Goal: Download file/media

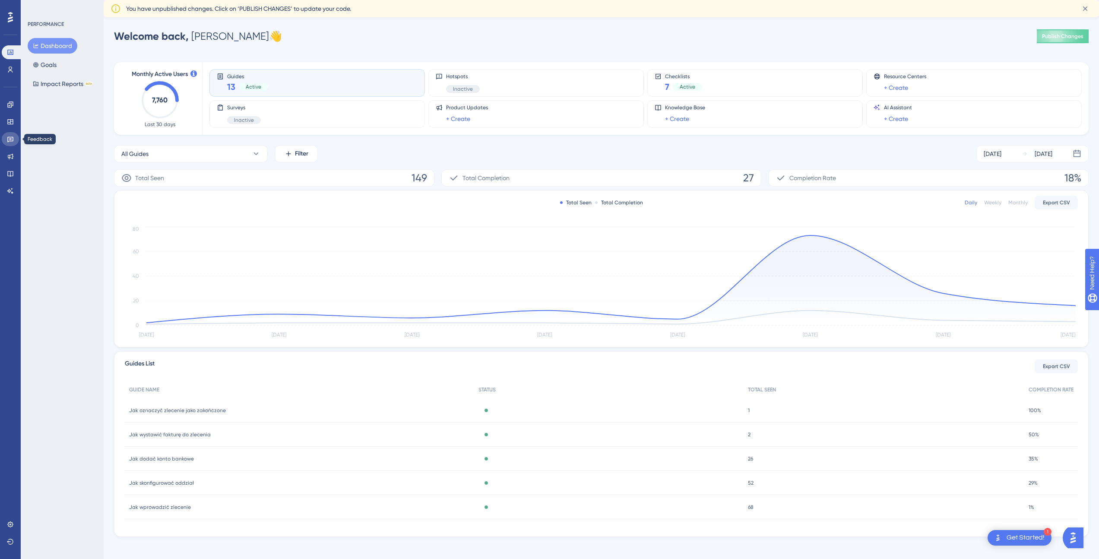
click at [9, 140] on icon at bounding box center [10, 139] width 7 height 7
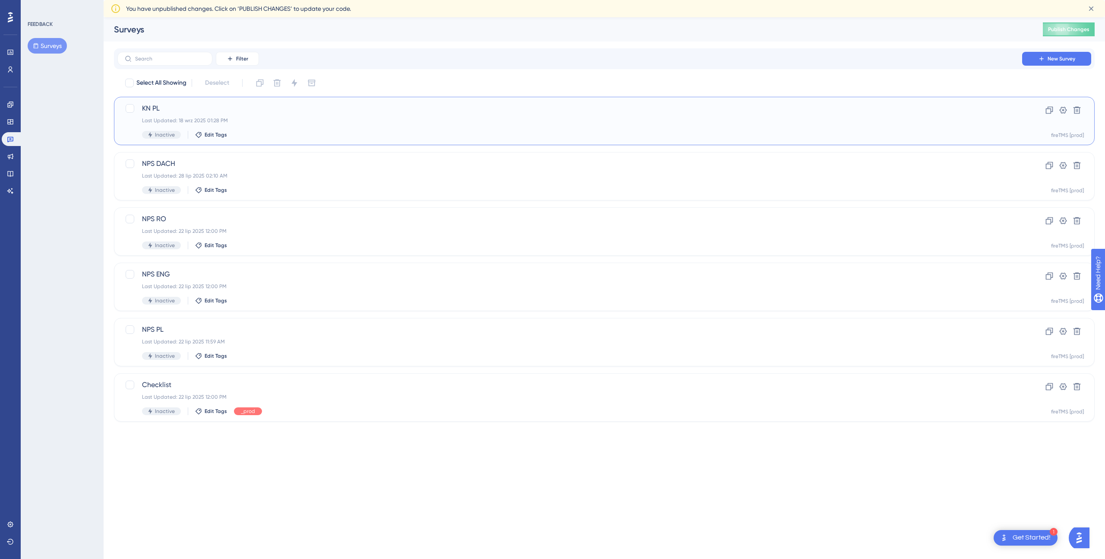
click at [302, 112] on span "KN PL" at bounding box center [570, 108] width 856 height 10
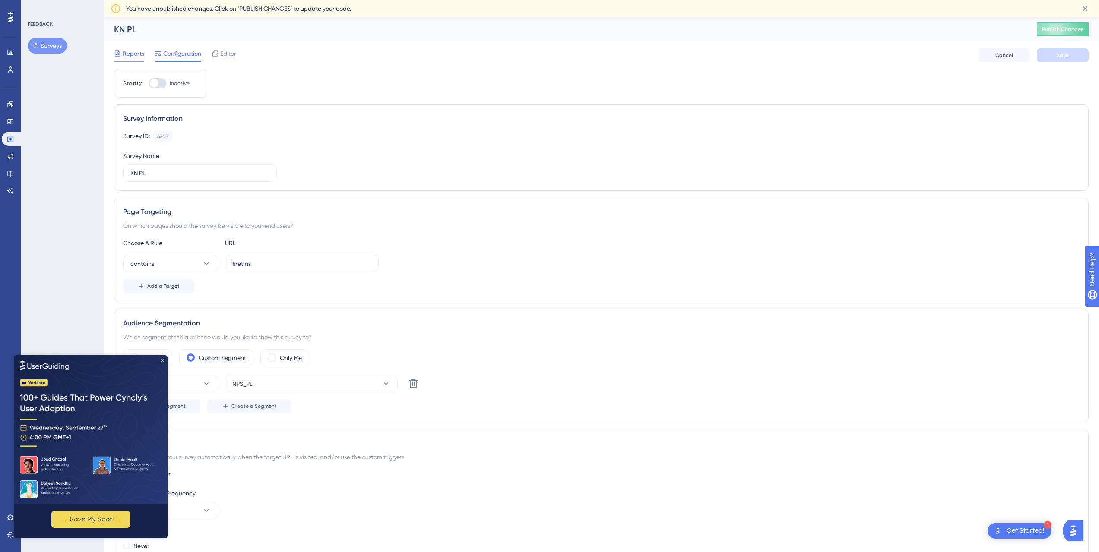
click at [131, 52] on span "Reports" at bounding box center [134, 53] width 22 height 10
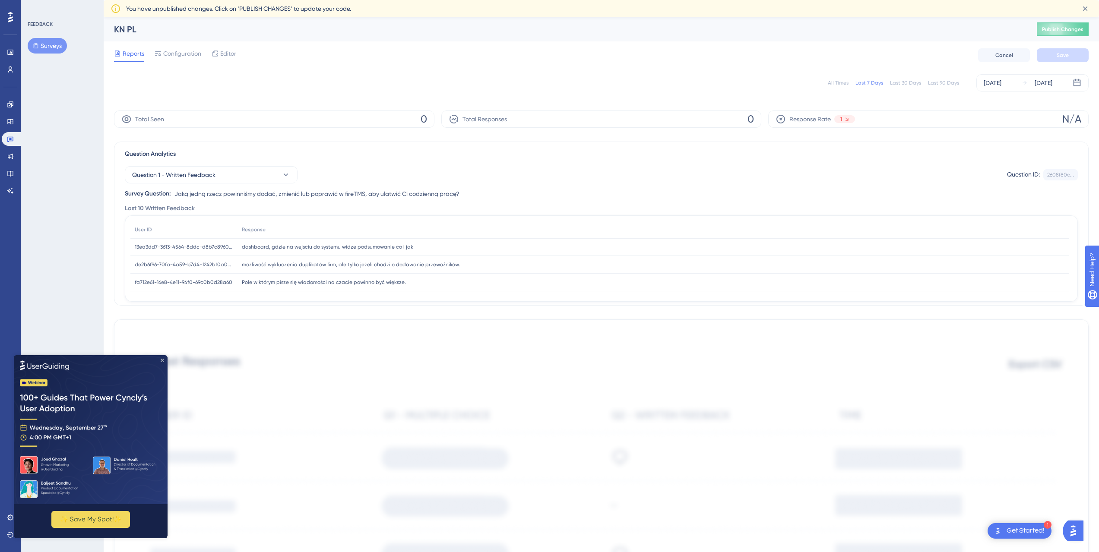
click at [161, 360] on icon "Close Preview" at bounding box center [162, 359] width 3 height 3
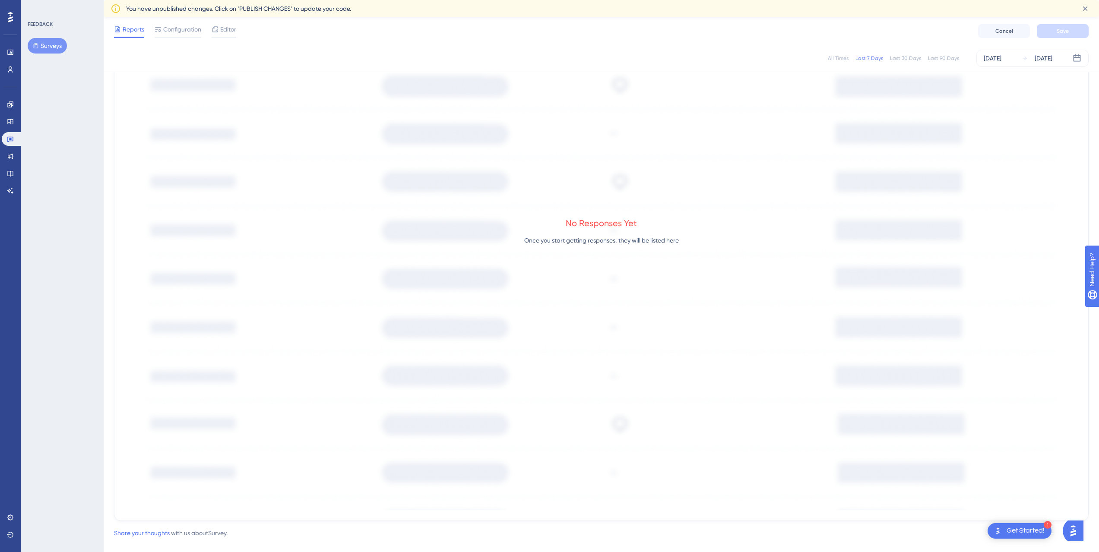
scroll to position [389, 0]
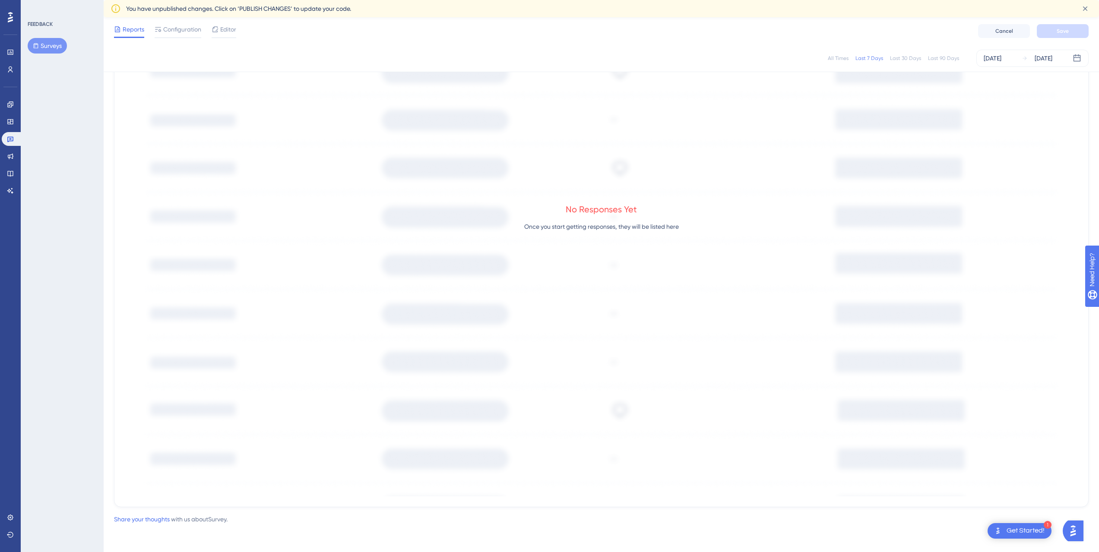
click at [954, 56] on div "Last 90 Days" at bounding box center [943, 58] width 31 height 7
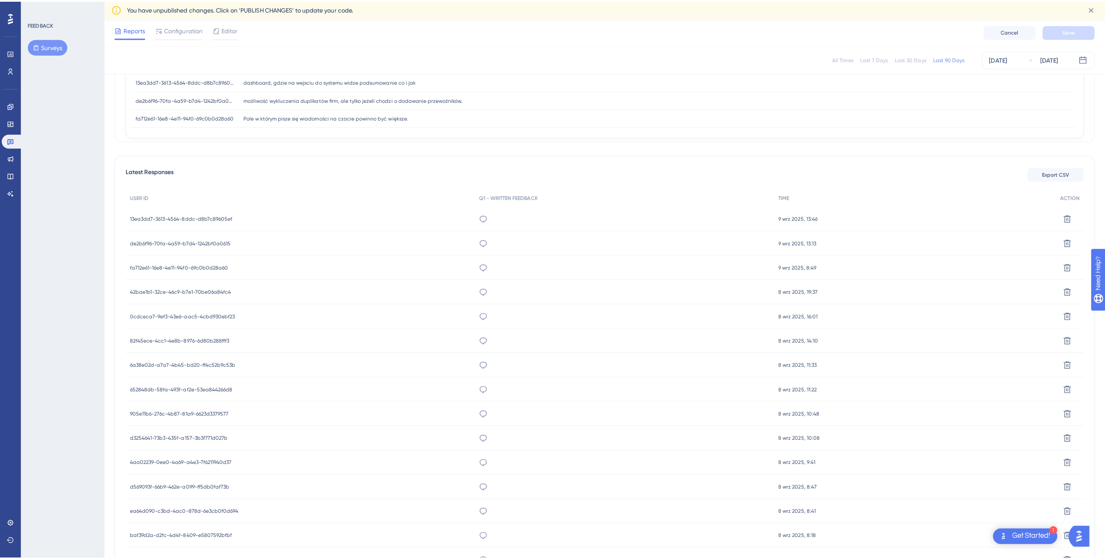
scroll to position [0, 0]
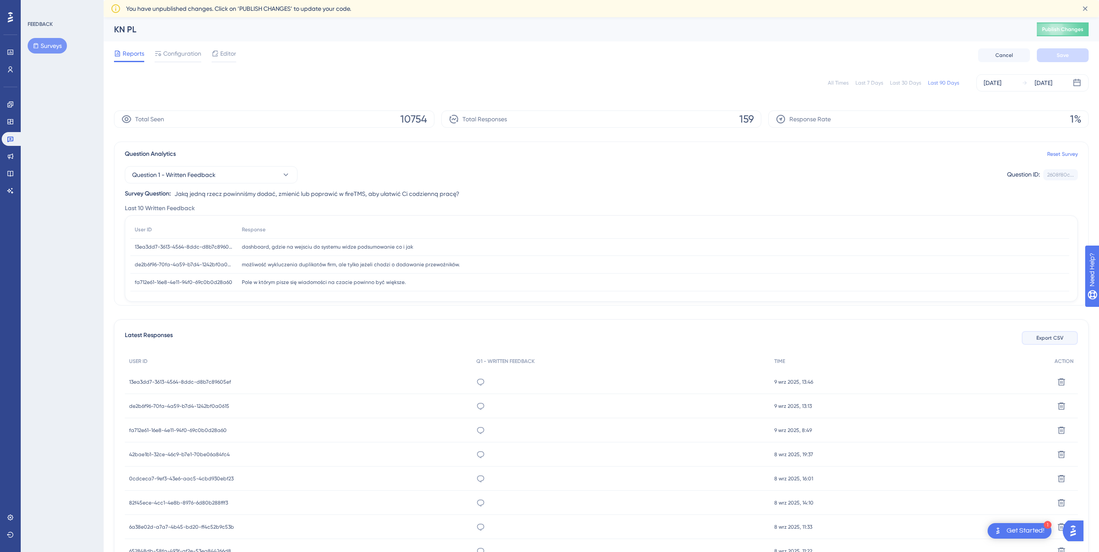
click at [1033, 337] on button "Export CSV" at bounding box center [1049, 338] width 56 height 14
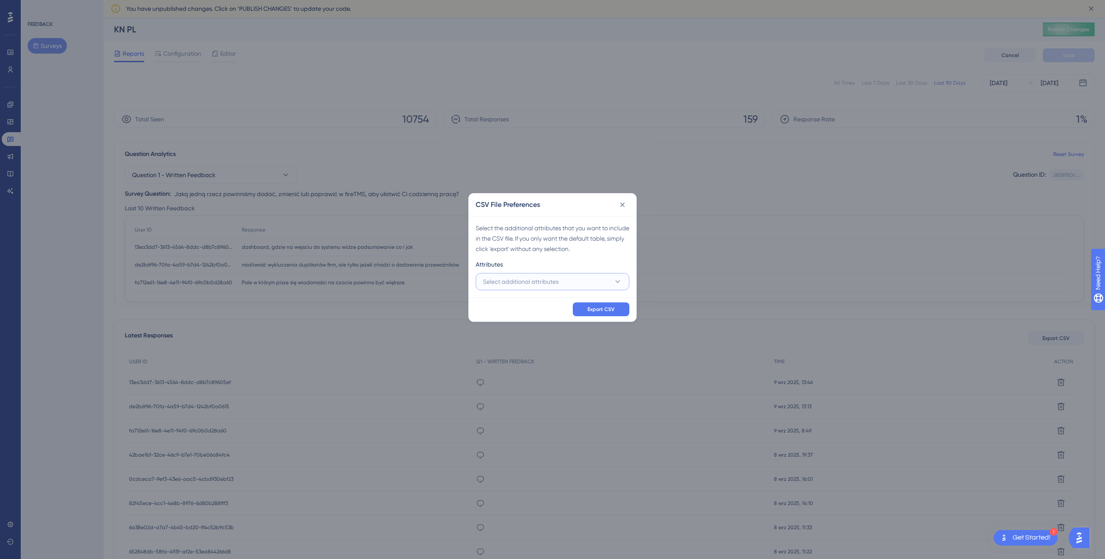
click at [594, 278] on button "Select additional attributes" at bounding box center [553, 281] width 154 height 17
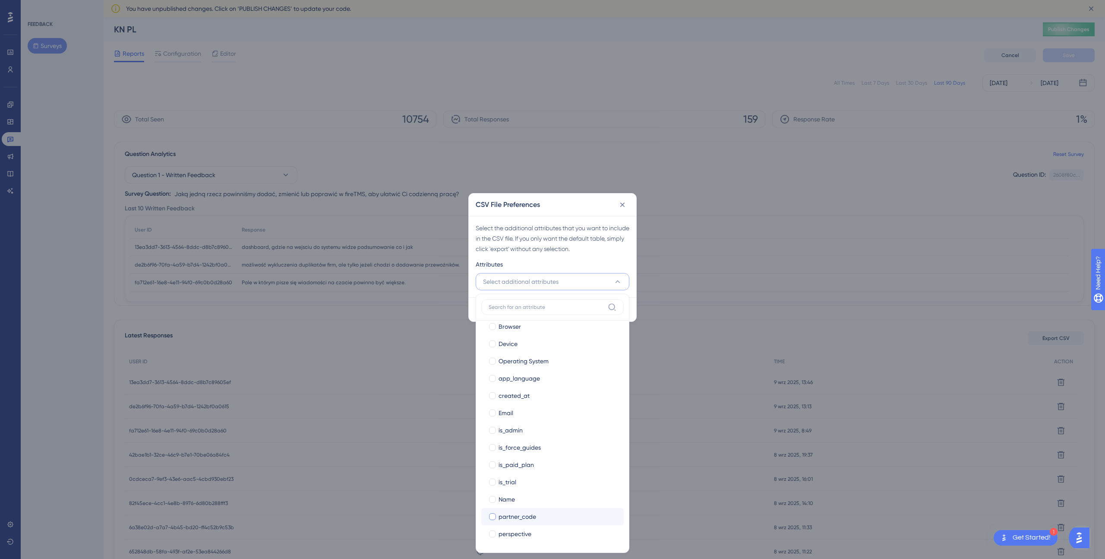
scroll to position [129, 0]
click at [528, 518] on span "plan_specialization" at bounding box center [526, 516] width 54 height 10
checkbox input "true"
click at [511, 502] on span "plan_name" at bounding box center [515, 498] width 32 height 10
checkbox input "true"
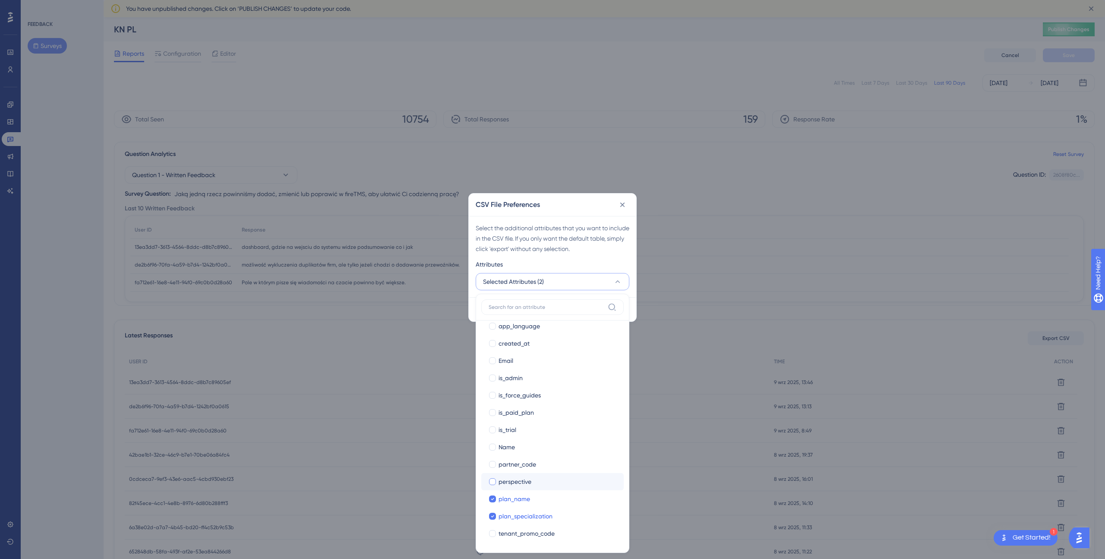
click at [509, 485] on span "perspective" at bounding box center [515, 481] width 33 height 10
checkbox input "true"
click at [515, 458] on label "partner_code partner_code" at bounding box center [552, 463] width 142 height 17
checkbox input "false"
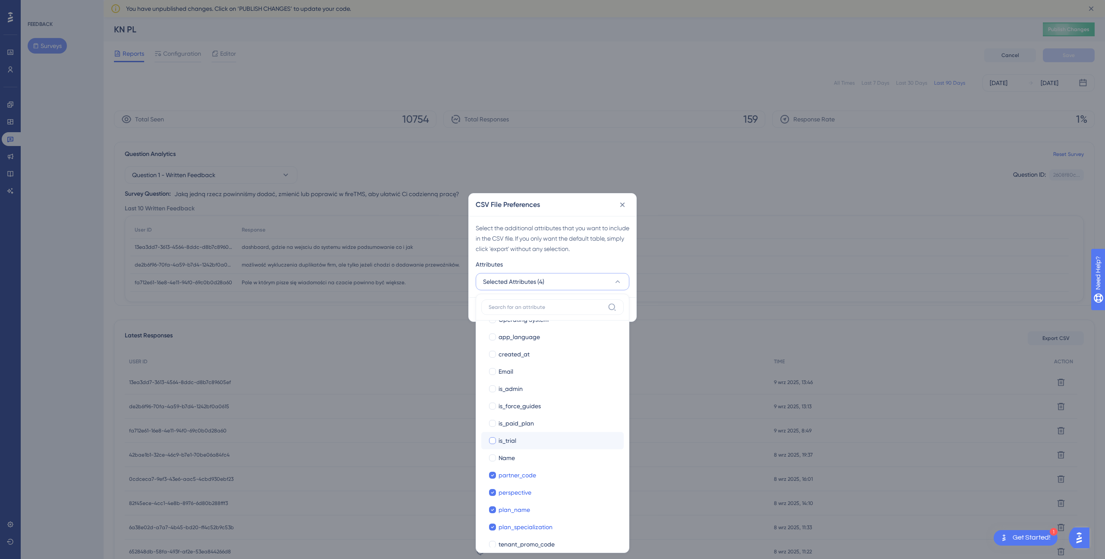
scroll to position [117, 0]
click at [546, 423] on div "is_paid_plan" at bounding box center [558, 424] width 118 height 10
checkbox input "true"
click at [521, 438] on div "is_trial" at bounding box center [558, 441] width 118 height 10
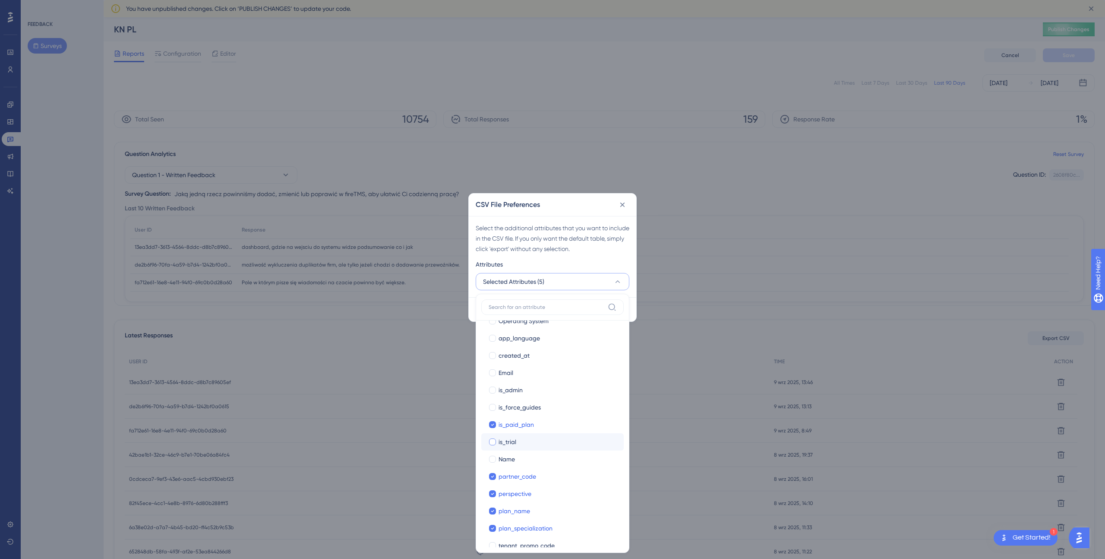
checkbox input "true"
click at [522, 437] on span "is_admin" at bounding box center [511, 437] width 24 height 10
checkbox input "true"
click at [510, 423] on span "Email" at bounding box center [506, 419] width 15 height 10
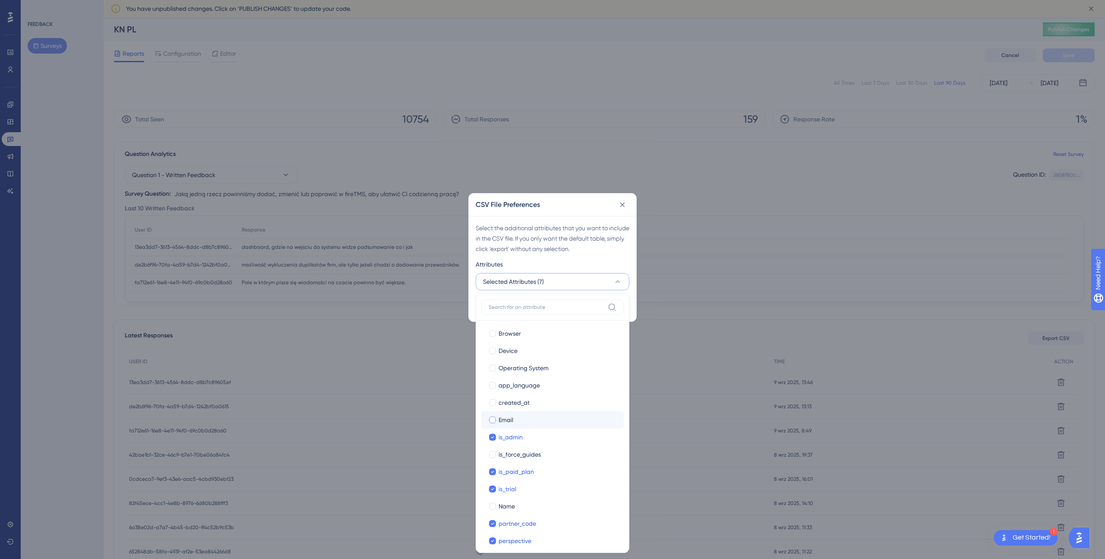
checkbox input "true"
click at [520, 425] on span "created_at" at bounding box center [514, 424] width 31 height 10
checkbox input "true"
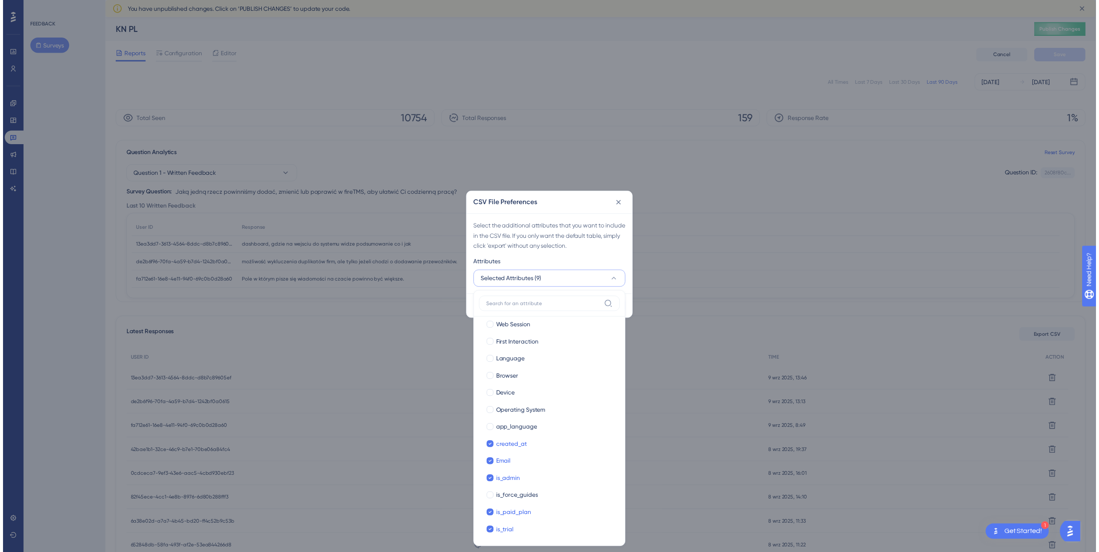
scroll to position [129, 0]
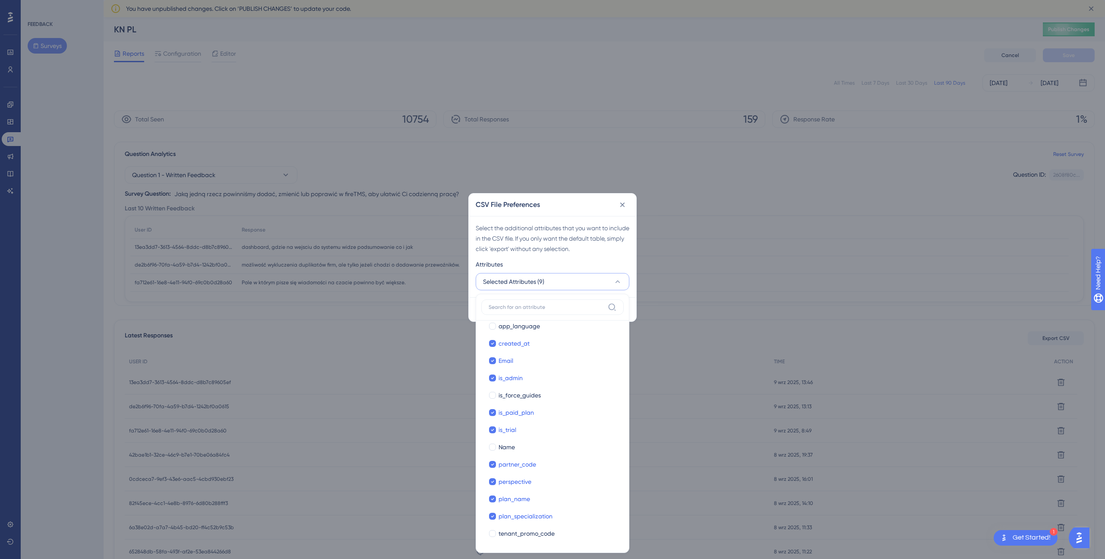
click at [600, 266] on div "Attributes" at bounding box center [553, 266] width 154 height 14
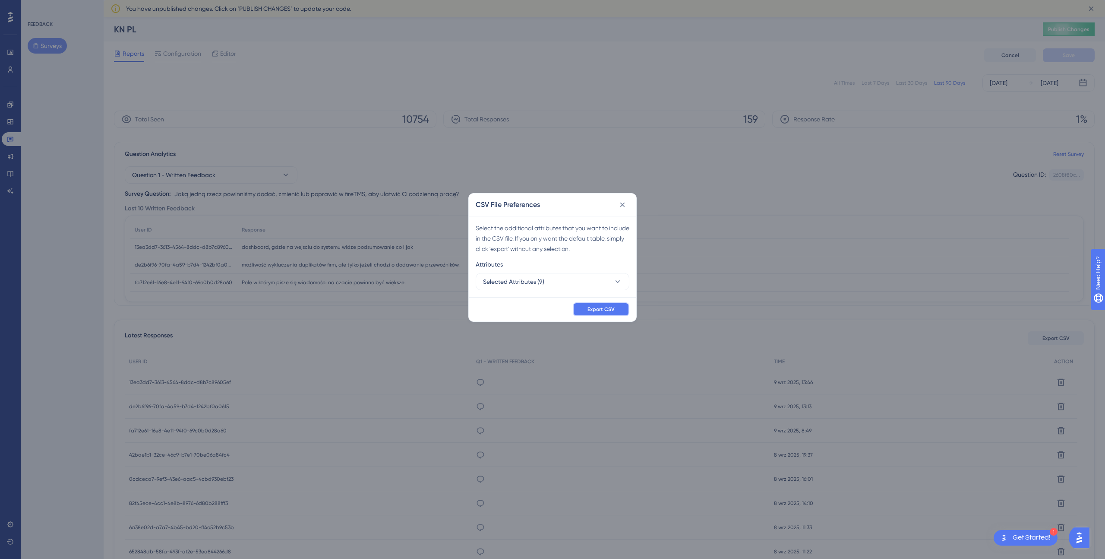
click at [598, 312] on span "Export CSV" at bounding box center [600, 309] width 27 height 7
